Goal: Find specific page/section: Find specific page/section

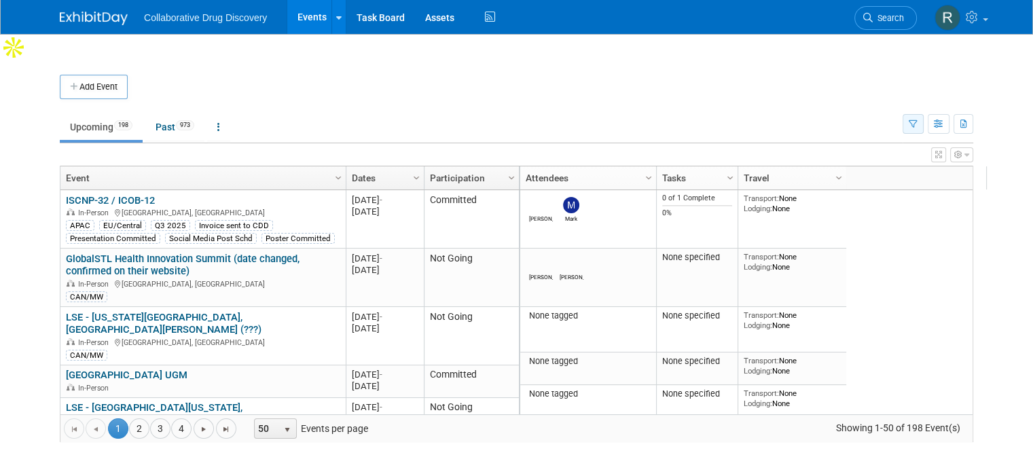
click at [921, 114] on button "button" at bounding box center [912, 124] width 21 height 20
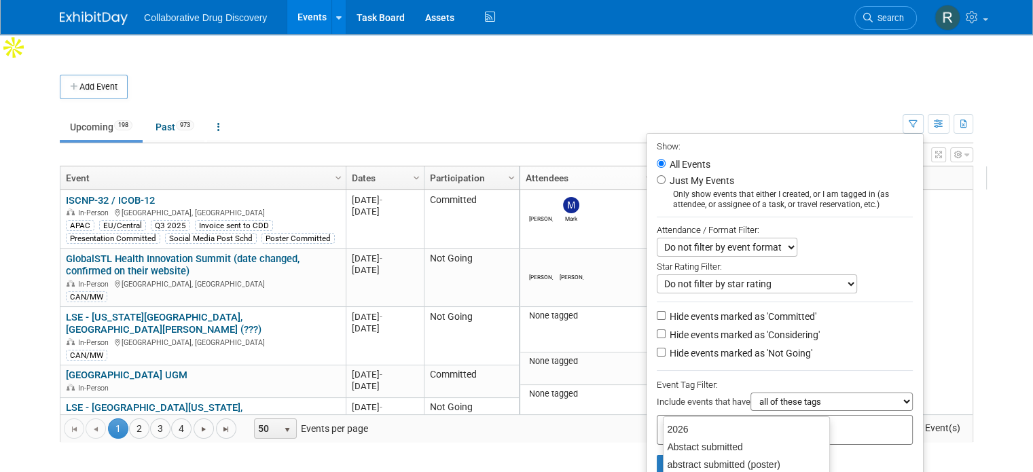
click at [730, 421] on input "text" at bounding box center [717, 428] width 109 height 14
type input "eu"
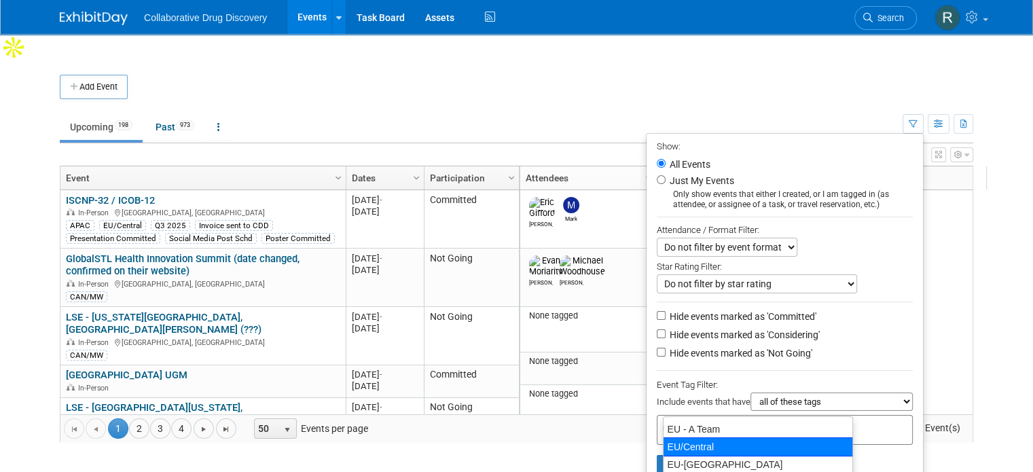
click at [686, 445] on div "EU/Central" at bounding box center [758, 446] width 190 height 19
type input "EU/Central"
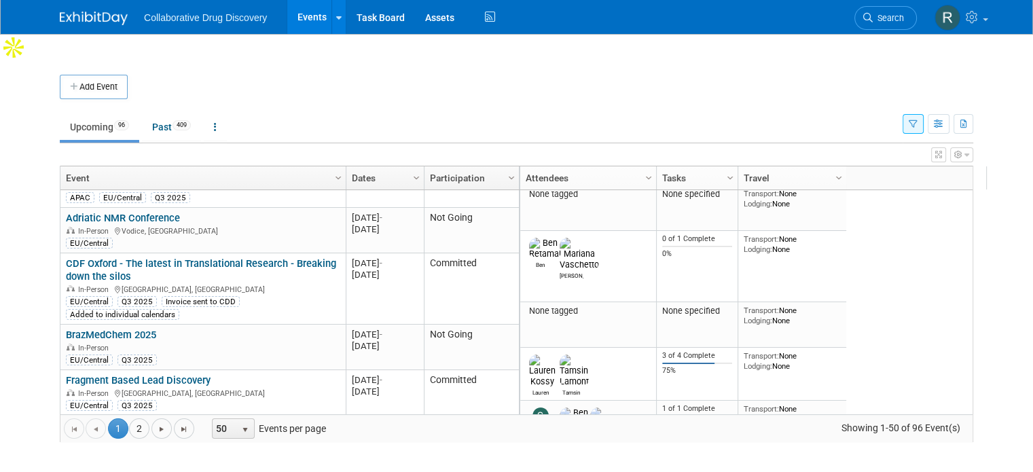
scroll to position [847, 0]
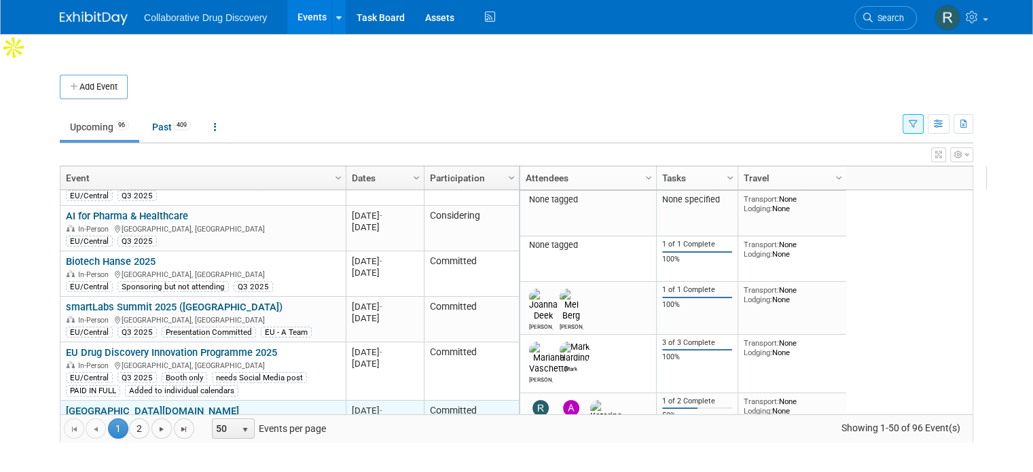
click at [89, 405] on link "[GEOGRAPHIC_DATA][DOMAIN_NAME]" at bounding box center [152, 411] width 173 height 12
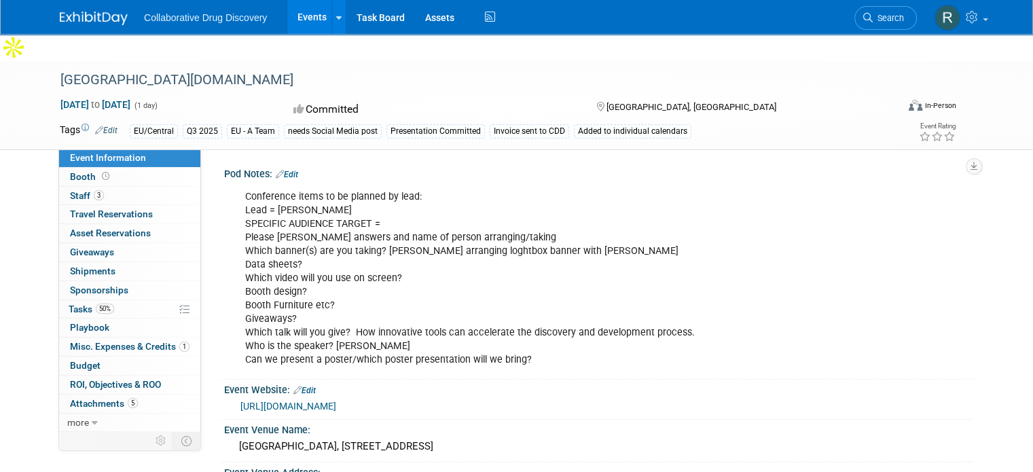
click at [540, 332] on div "Conference items to be planned by lead: Lead = [PERSON_NAME] SPECIFIC AUDIENCE …" at bounding box center [532, 278] width 592 height 191
click at [147, 341] on span "Misc. Expenses & Credits 1" at bounding box center [129, 346] width 119 height 11
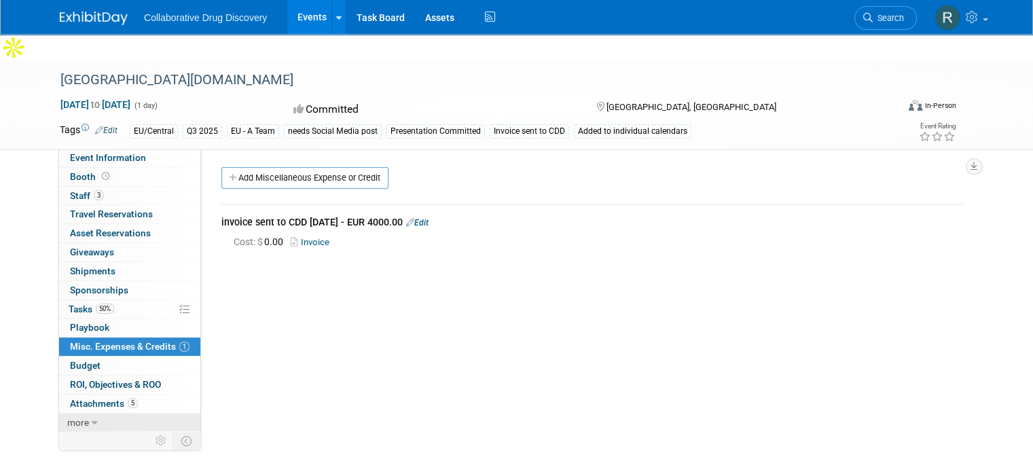
click at [69, 417] on span "more" at bounding box center [78, 422] width 22 height 11
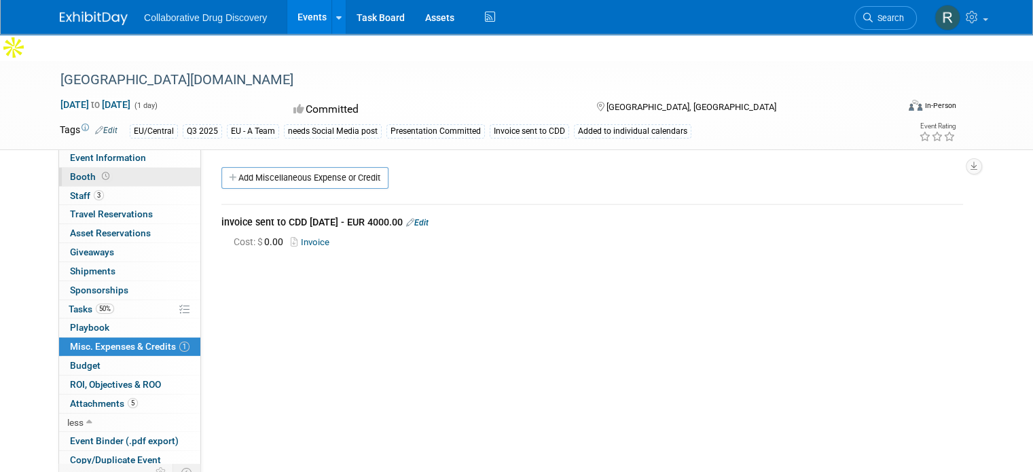
click at [75, 171] on span "Booth" at bounding box center [91, 176] width 42 height 11
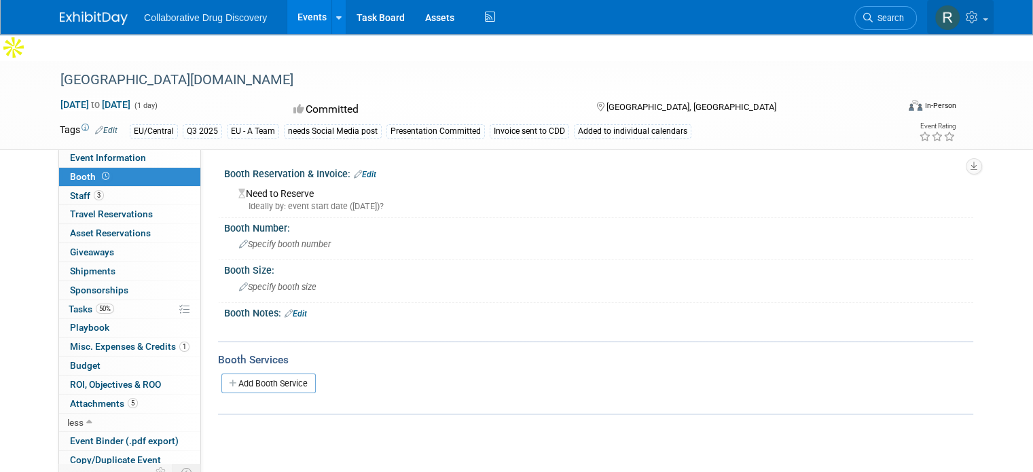
click at [993, 16] on link at bounding box center [960, 17] width 67 height 34
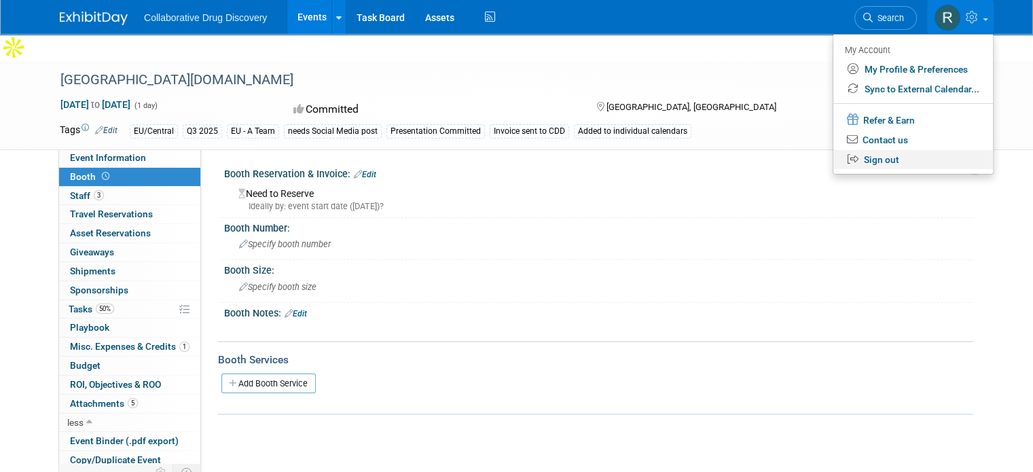
click at [904, 159] on link "Sign out" at bounding box center [913, 160] width 160 height 20
